Goal: Task Accomplishment & Management: Manage account settings

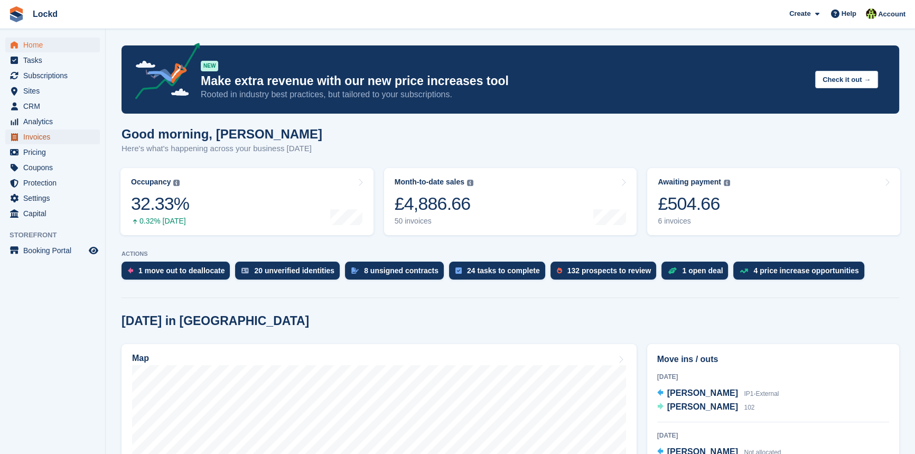
click at [43, 137] on span "Invoices" at bounding box center [54, 136] width 63 height 15
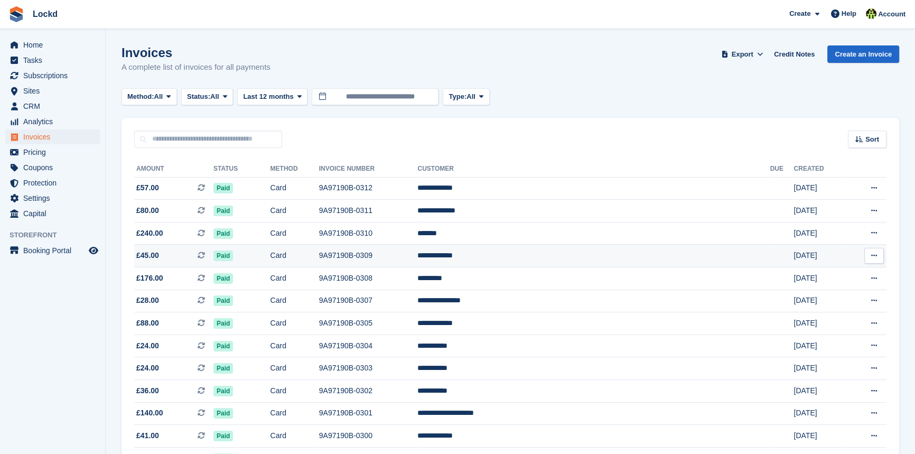
click at [154, 256] on span "£45.00" at bounding box center [147, 255] width 23 height 11
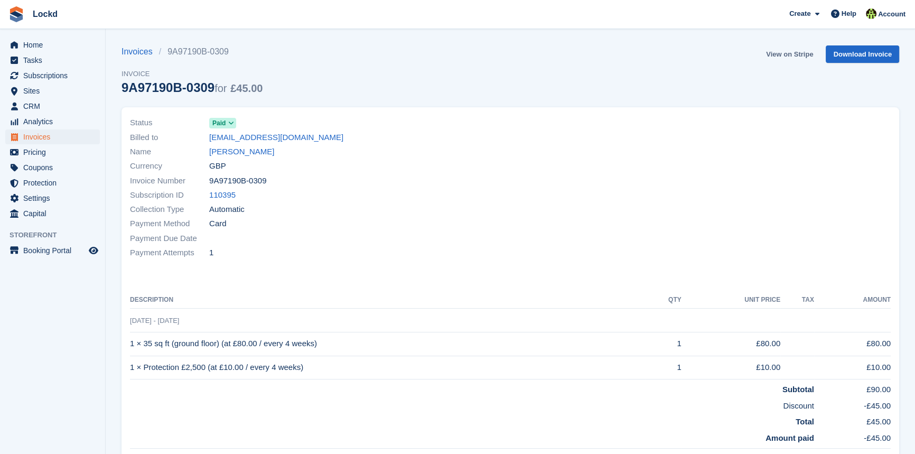
click at [790, 54] on link "View on Stripe" at bounding box center [789, 53] width 55 height 17
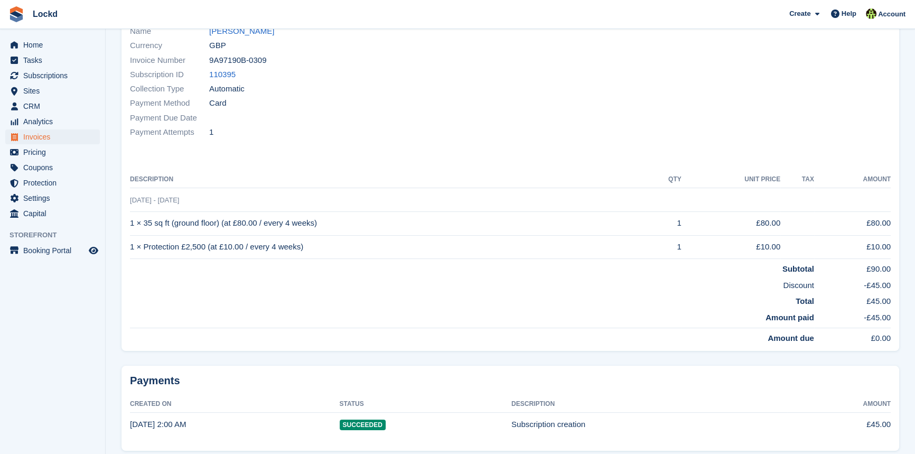
scroll to position [104, 0]
